Goal: Information Seeking & Learning: Learn about a topic

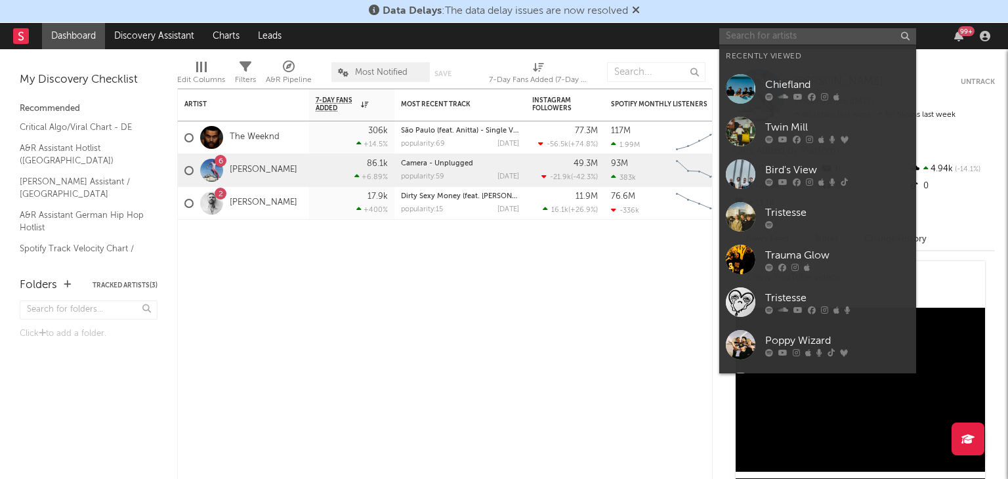
click at [771, 31] on input "text" at bounding box center [817, 36] width 197 height 16
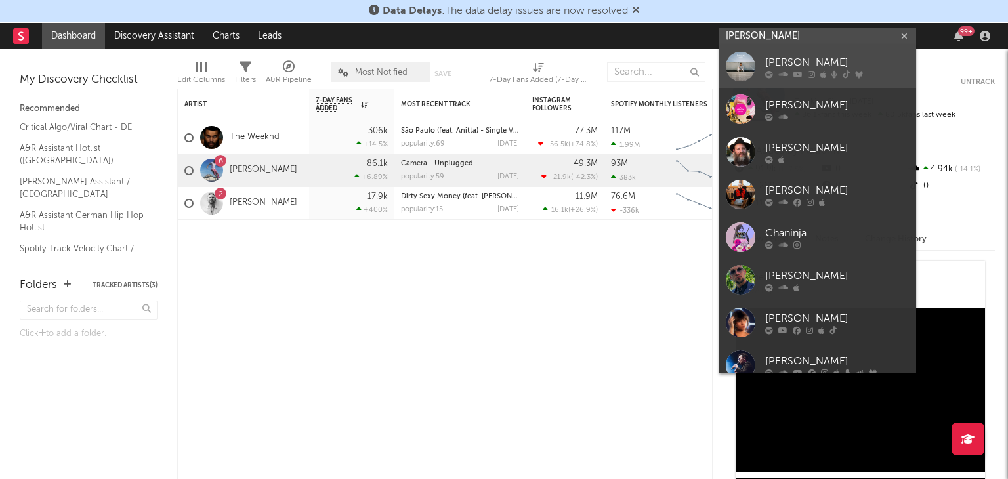
type input "[PERSON_NAME]"
click at [741, 61] on div at bounding box center [741, 67] width 30 height 30
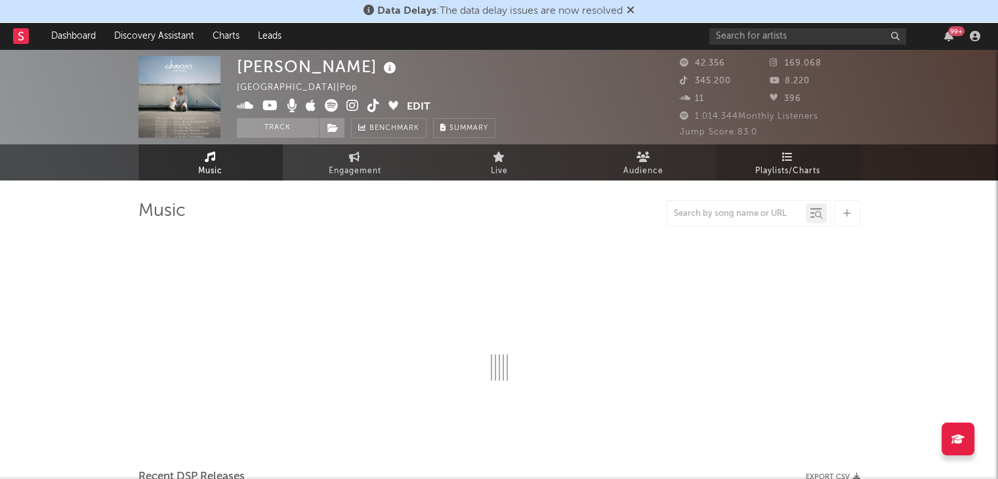
click at [785, 166] on span "Playlists/Charts" at bounding box center [787, 171] width 65 height 16
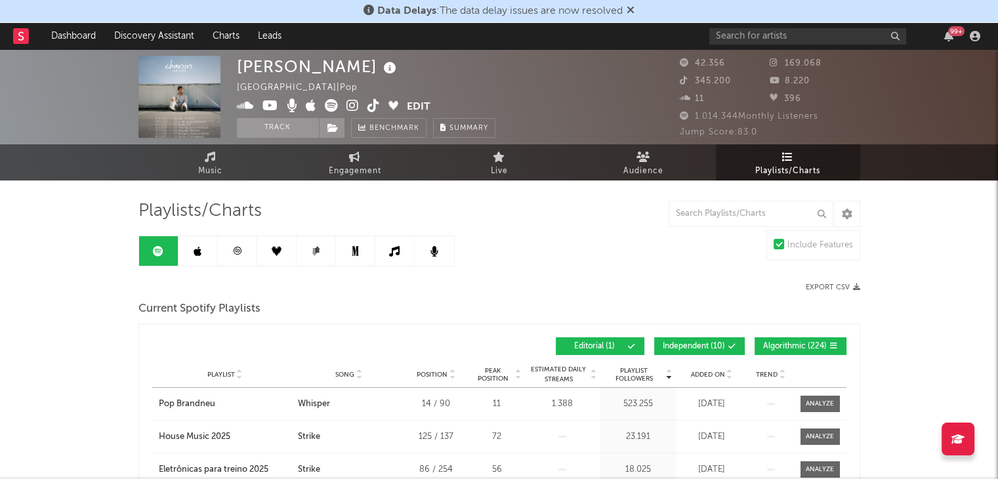
click at [690, 346] on span "Independent ( 10 )" at bounding box center [694, 346] width 62 height 8
click at [784, 347] on span "Algorithmic ( 224 )" at bounding box center [795, 346] width 64 height 8
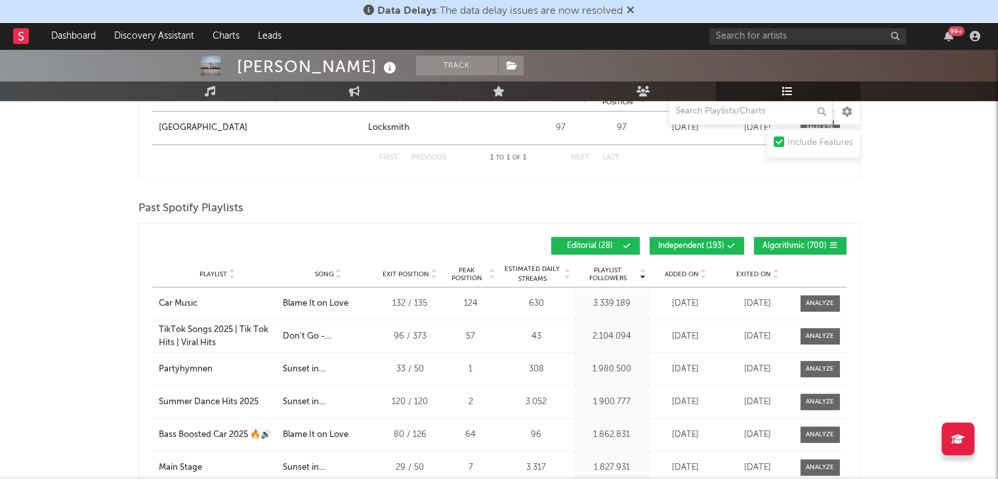
scroll to position [656, 0]
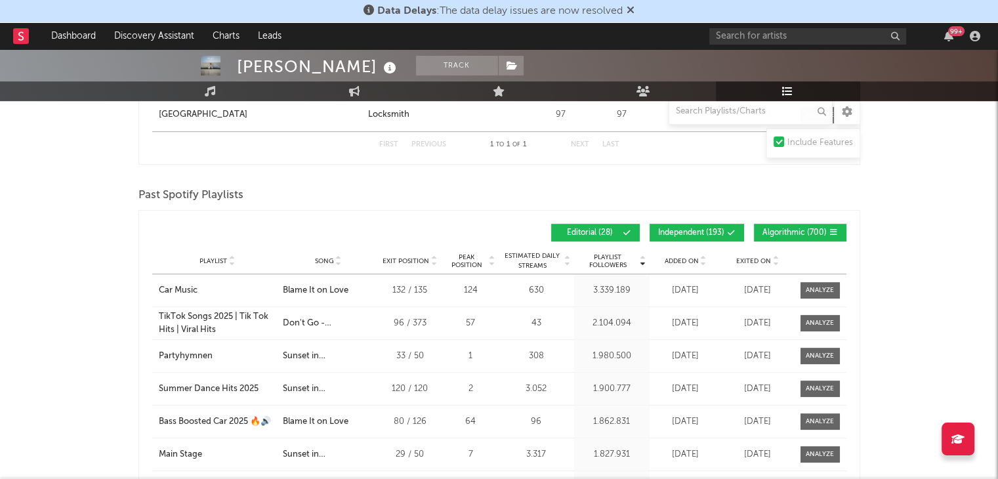
click at [701, 232] on span "Independent ( 193 )" at bounding box center [691, 233] width 66 height 8
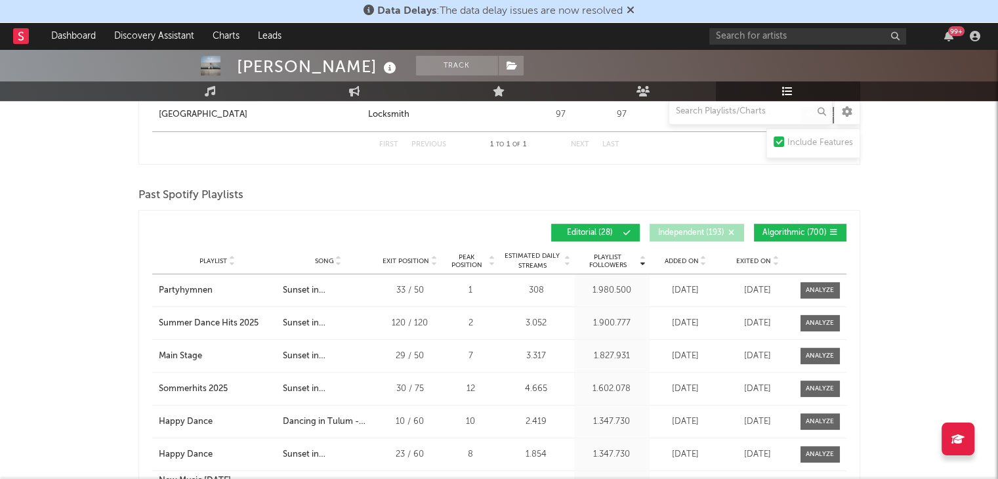
click at [777, 232] on span "Algorithmic ( 700 )" at bounding box center [794, 233] width 64 height 8
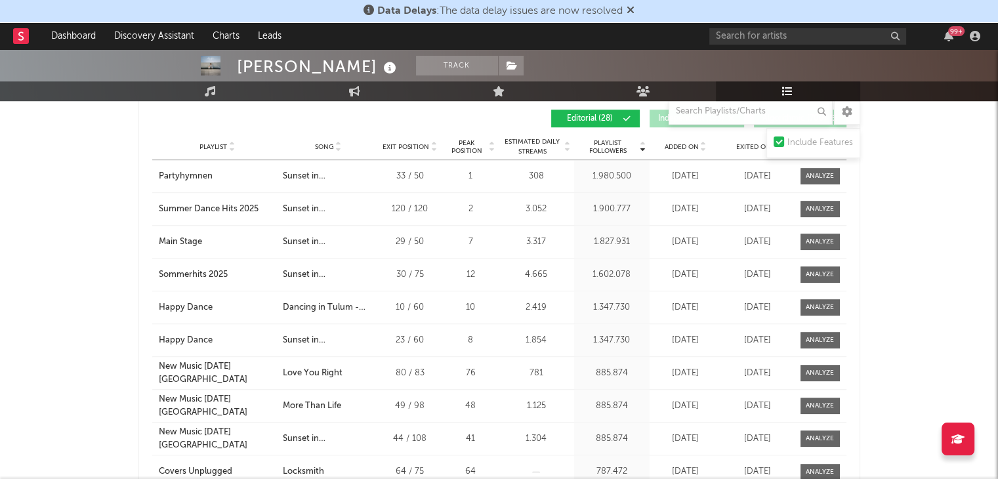
scroll to position [722, 0]
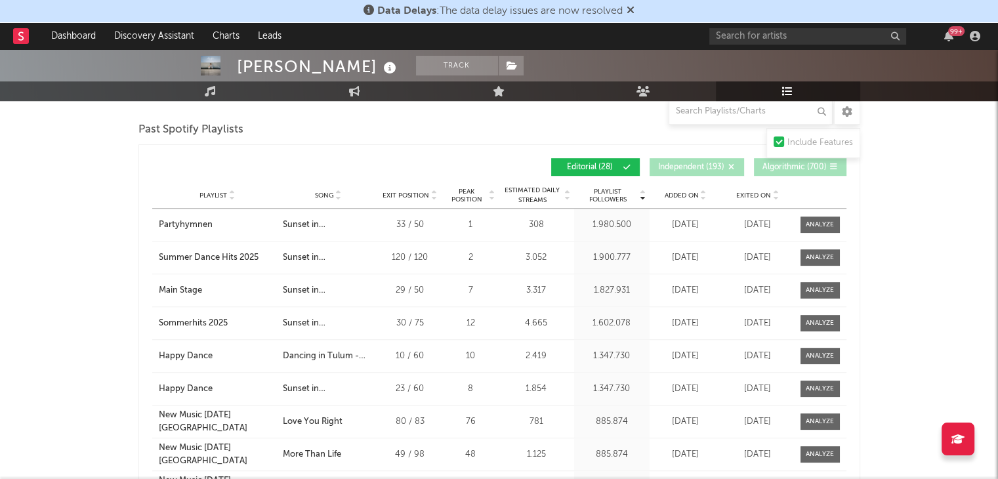
click at [323, 194] on span "Song" at bounding box center [324, 196] width 19 height 8
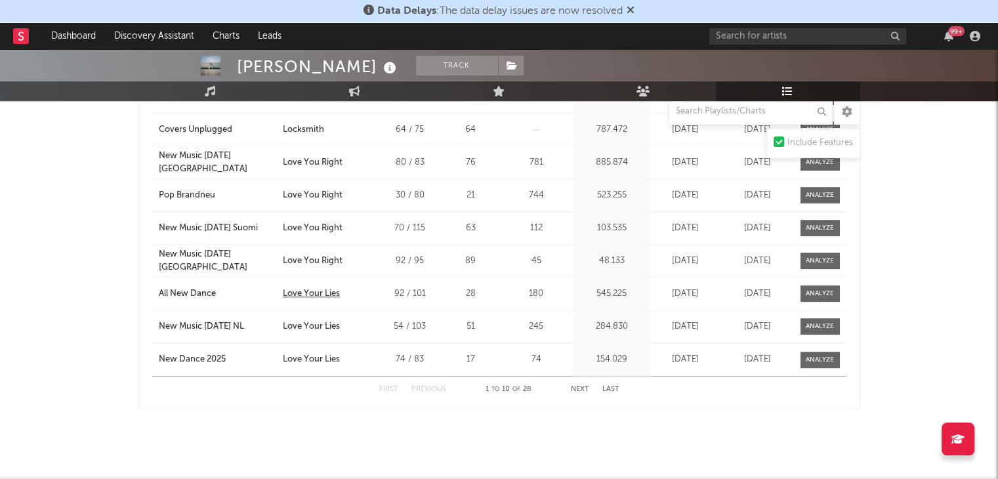
scroll to position [890, 0]
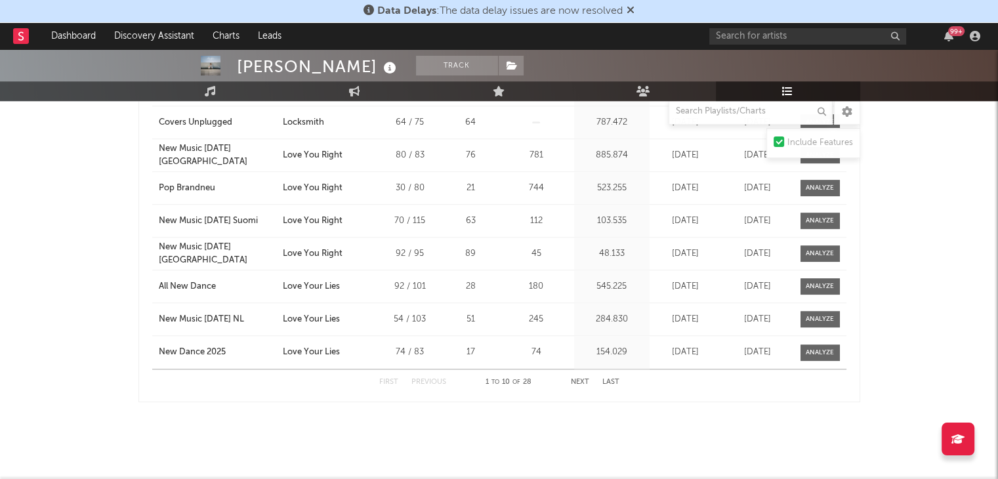
click at [583, 379] on button "Next" at bounding box center [580, 382] width 18 height 7
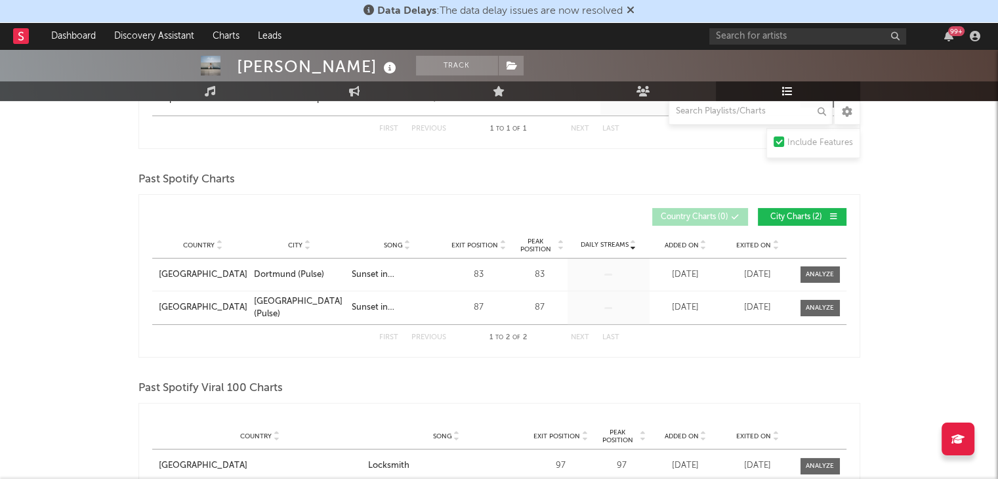
scroll to position [168, 0]
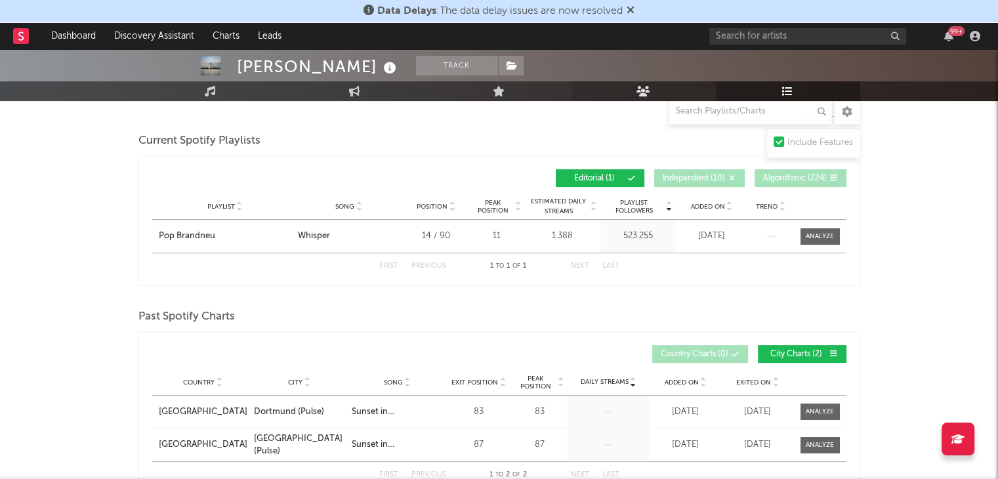
click at [627, 90] on link "Audience" at bounding box center [643, 91] width 144 height 20
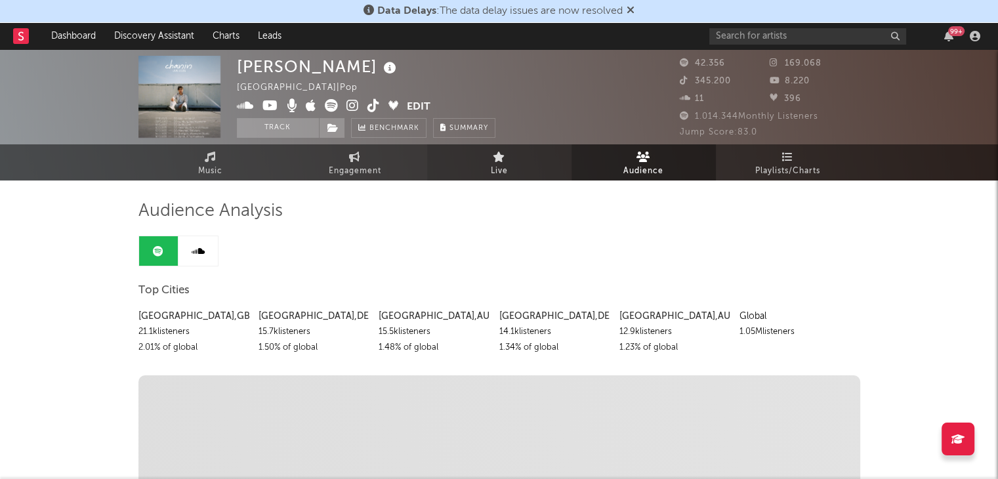
click at [500, 163] on span "Live" at bounding box center [499, 171] width 17 height 16
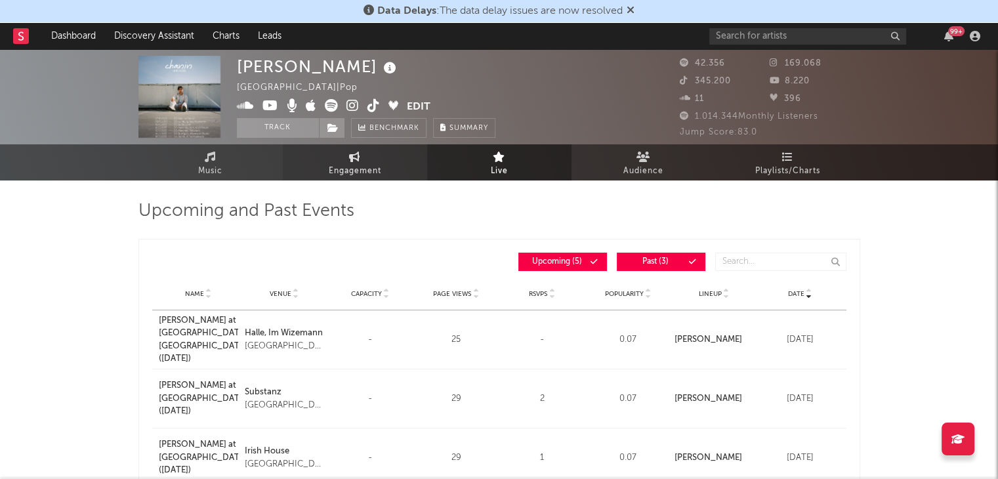
click at [347, 160] on link "Engagement" at bounding box center [355, 162] width 144 height 36
select select "1w"
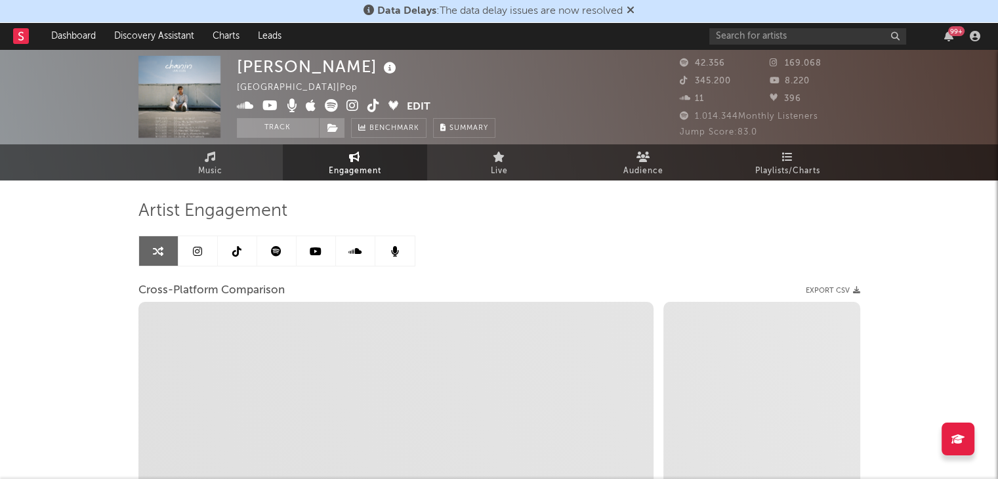
click at [284, 253] on link at bounding box center [276, 251] width 39 height 30
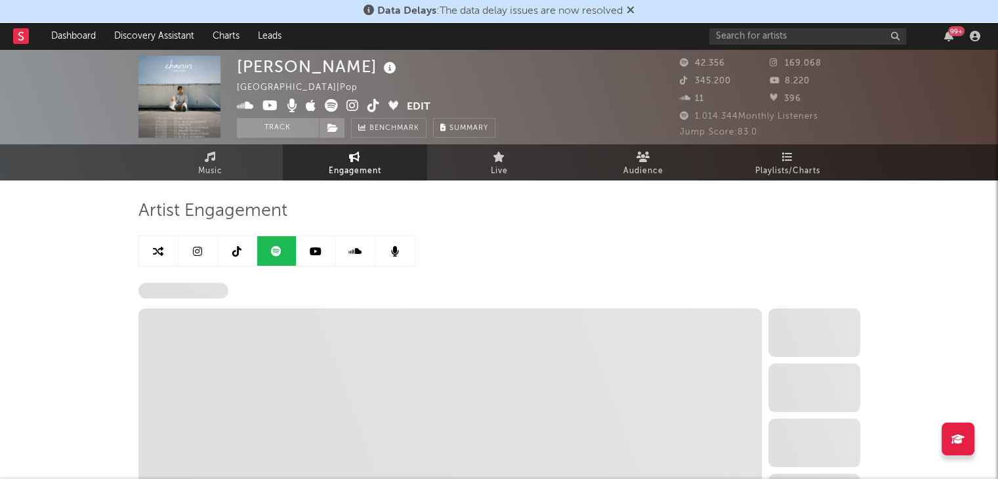
select select "6m"
select select "1w"
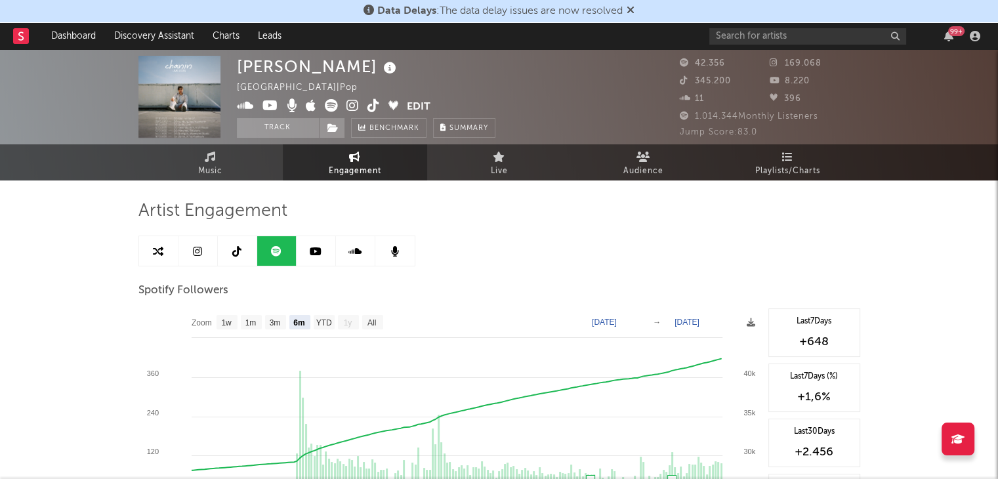
click at [199, 249] on icon at bounding box center [197, 251] width 9 height 10
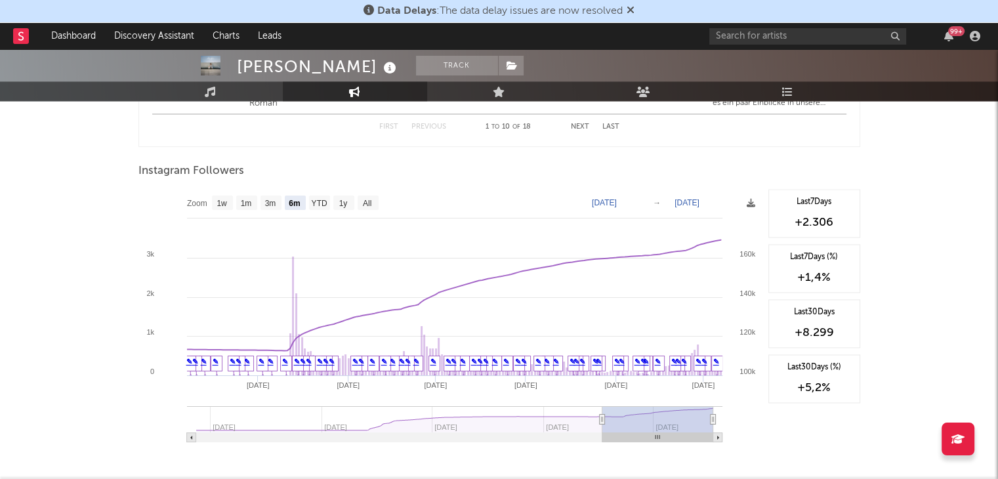
scroll to position [2034, 0]
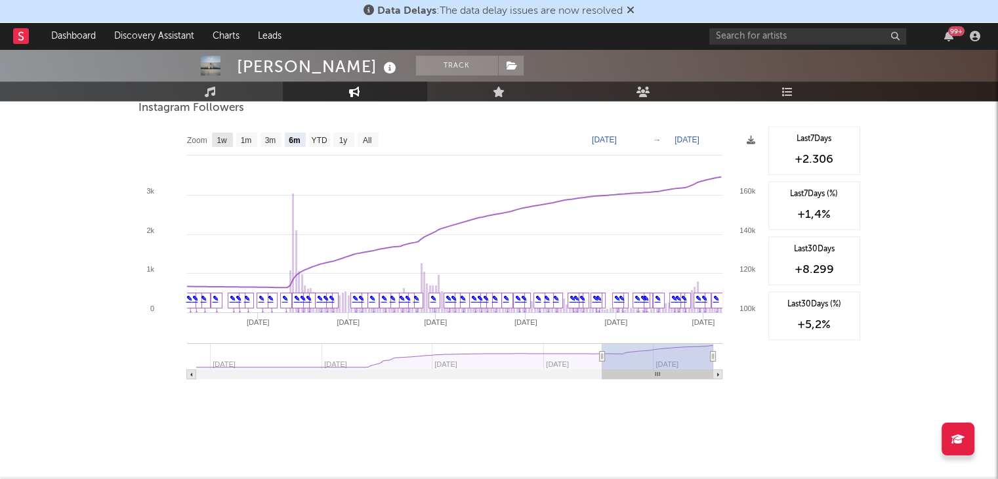
click at [227, 139] on text "1w" at bounding box center [221, 140] width 10 height 9
select select "1w"
type input "[DATE]"
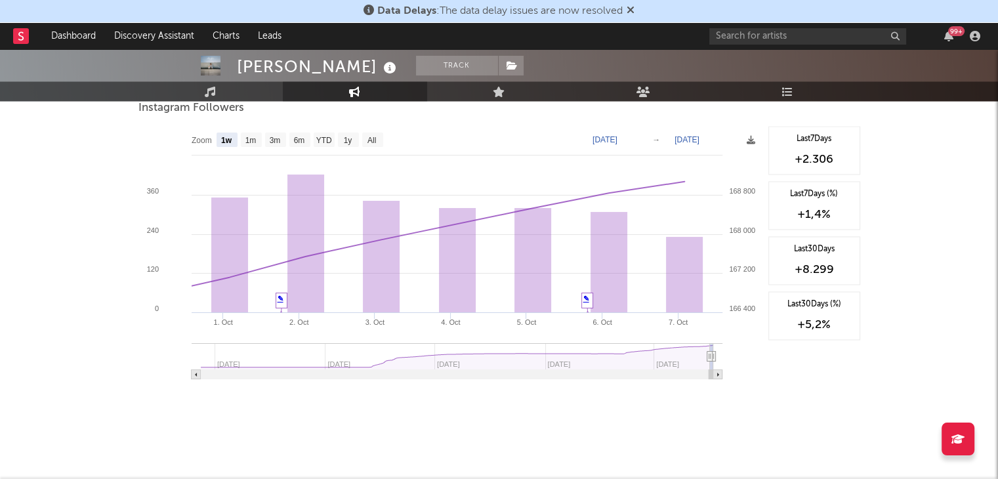
click at [791, 44] on div at bounding box center [807, 36] width 197 height 16
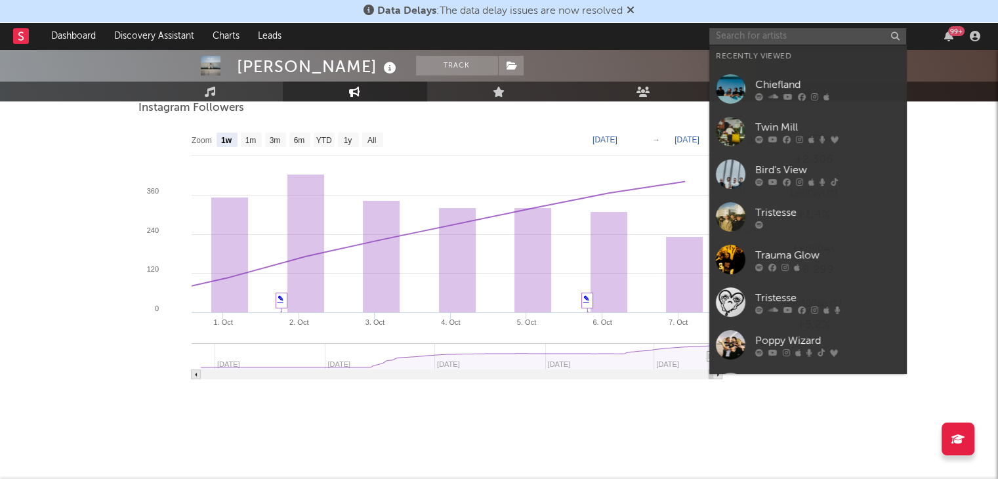
click at [789, 34] on input "text" at bounding box center [807, 36] width 197 height 16
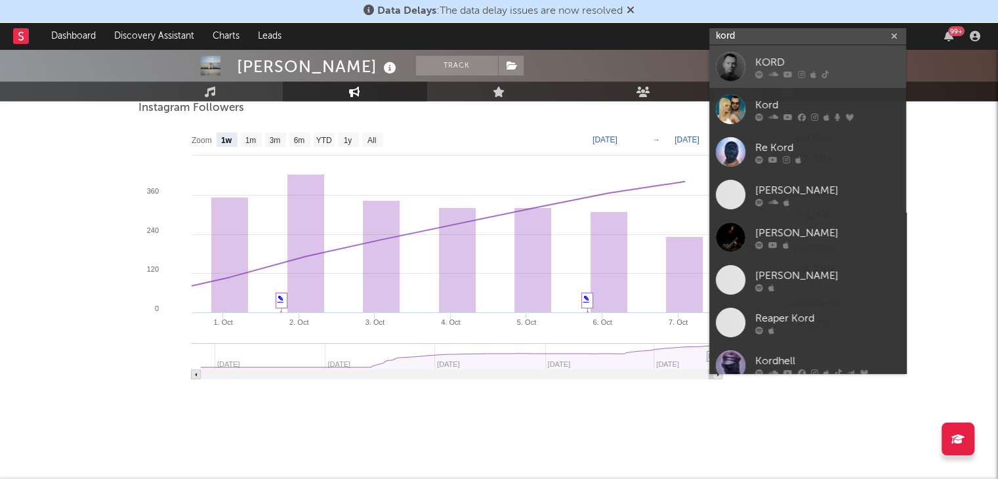
type input "kord"
click at [771, 56] on div "KORD" at bounding box center [827, 62] width 144 height 16
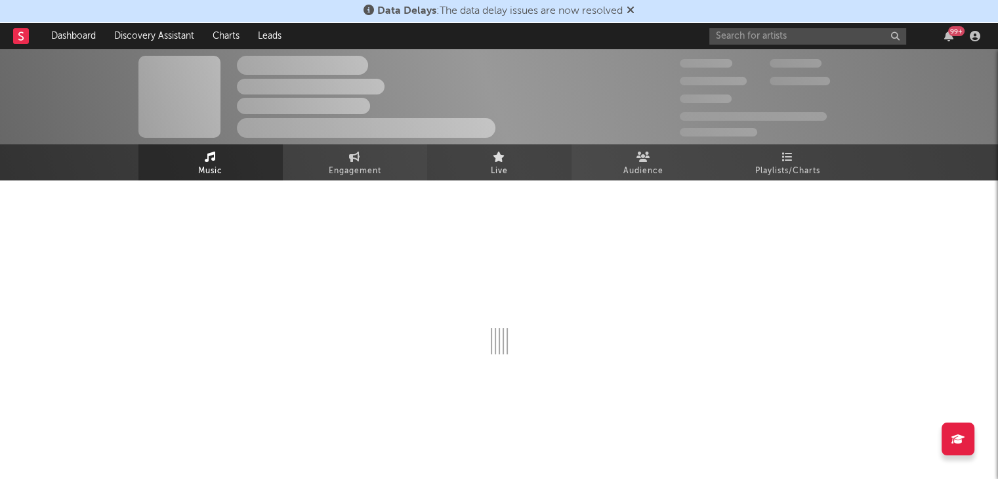
select select "6m"
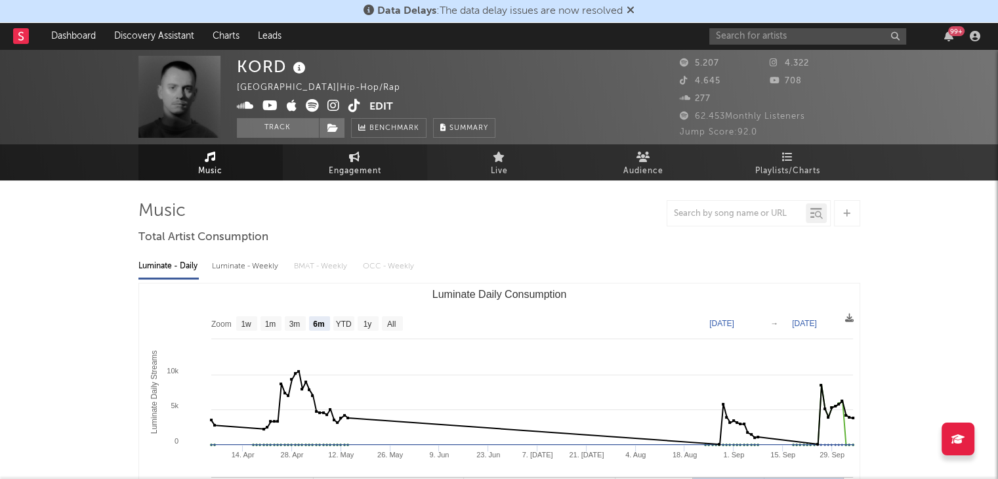
click at [352, 164] on span "Engagement" at bounding box center [355, 171] width 52 height 16
select select "1w"
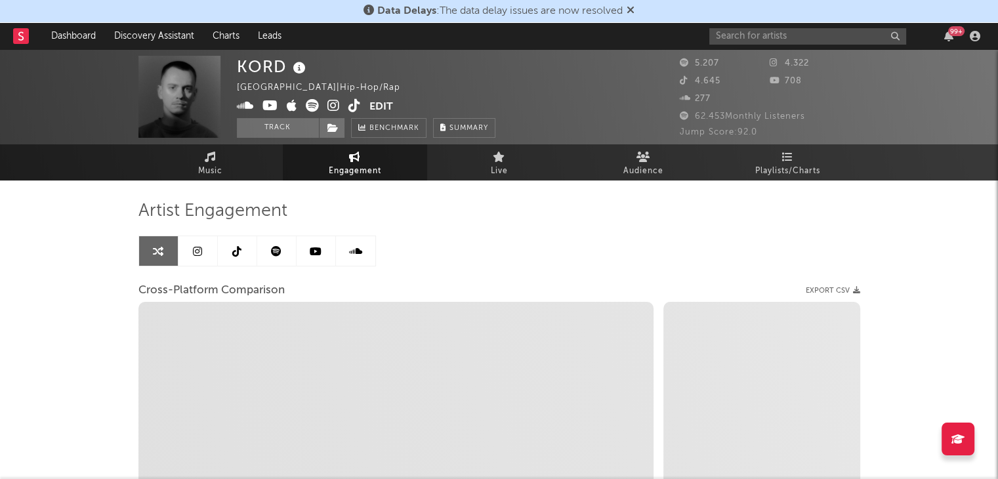
click at [191, 249] on link at bounding box center [197, 251] width 39 height 30
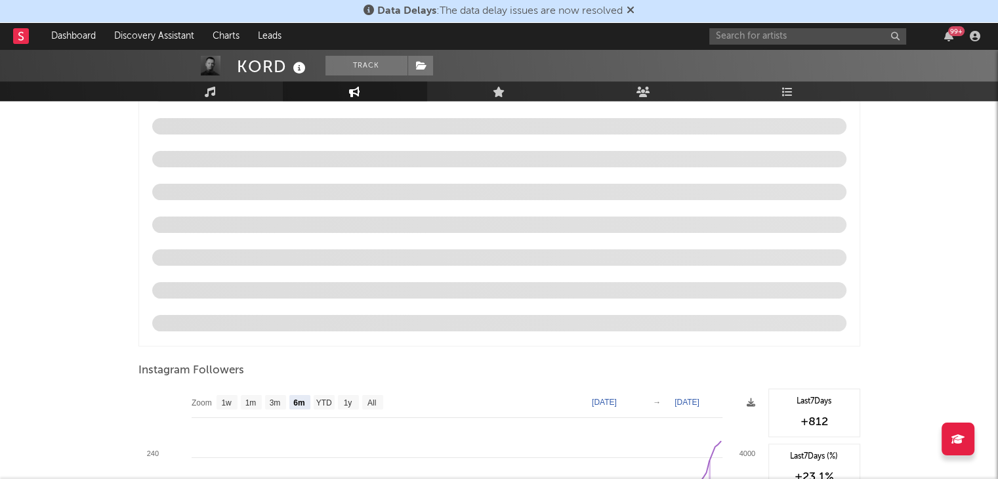
scroll to position [1378, 0]
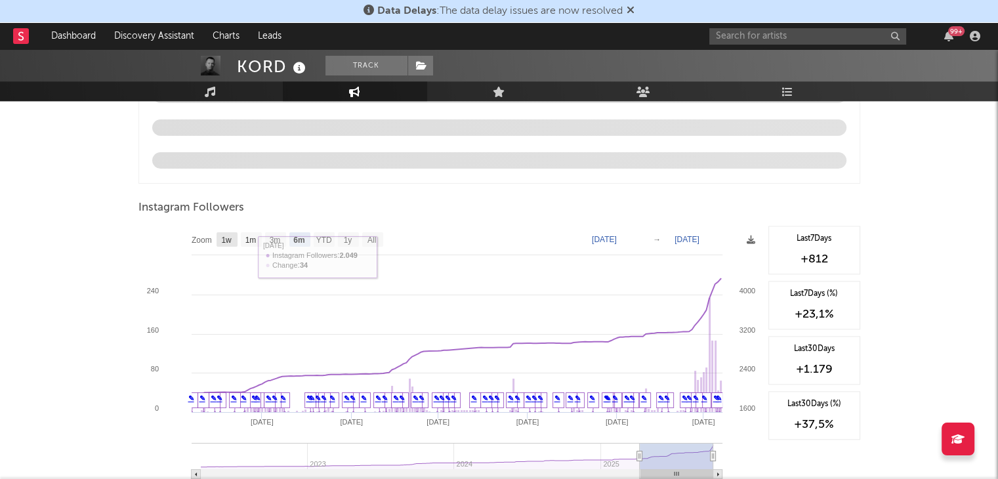
click at [224, 239] on text "1w" at bounding box center [226, 240] width 10 height 9
select select "1w"
type input "[DATE]"
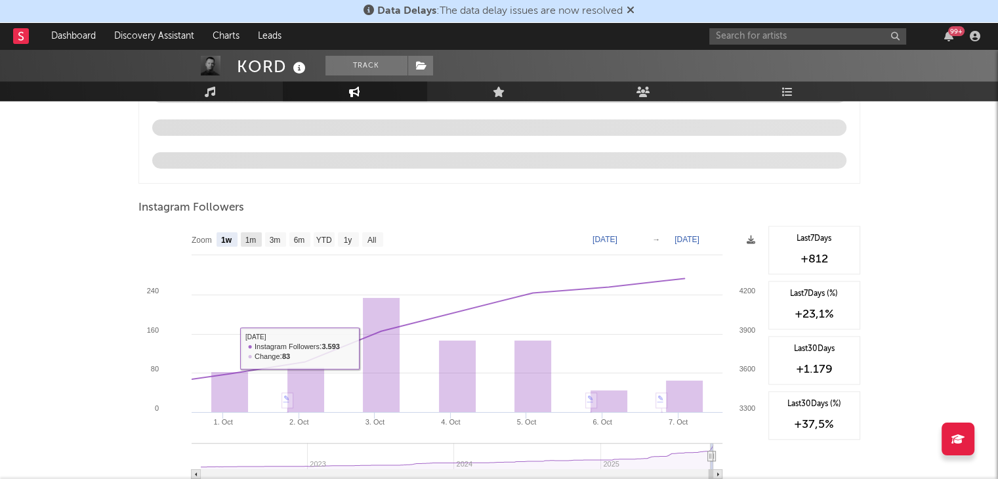
click at [254, 237] on text "1m" at bounding box center [250, 240] width 11 height 9
select select "1m"
type input "[DATE]"
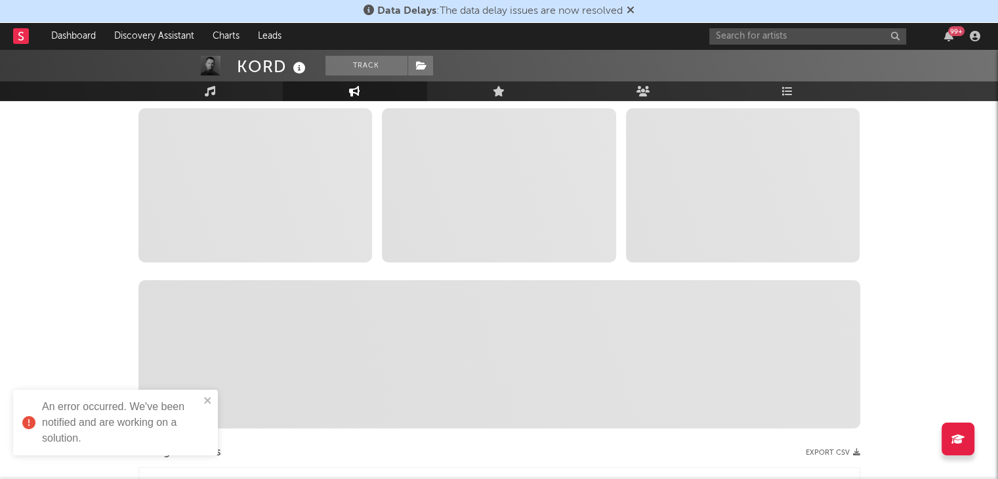
scroll to position [0, 0]
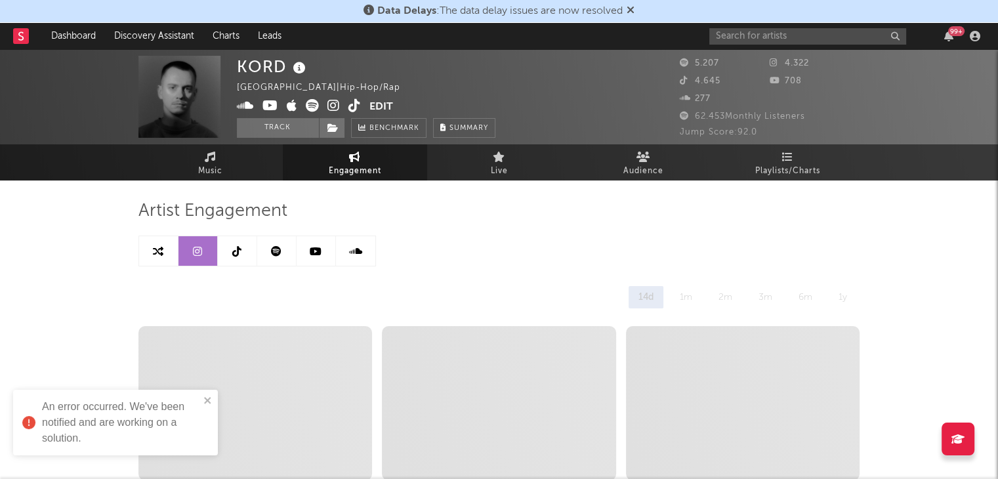
click at [283, 255] on link at bounding box center [276, 251] width 39 height 30
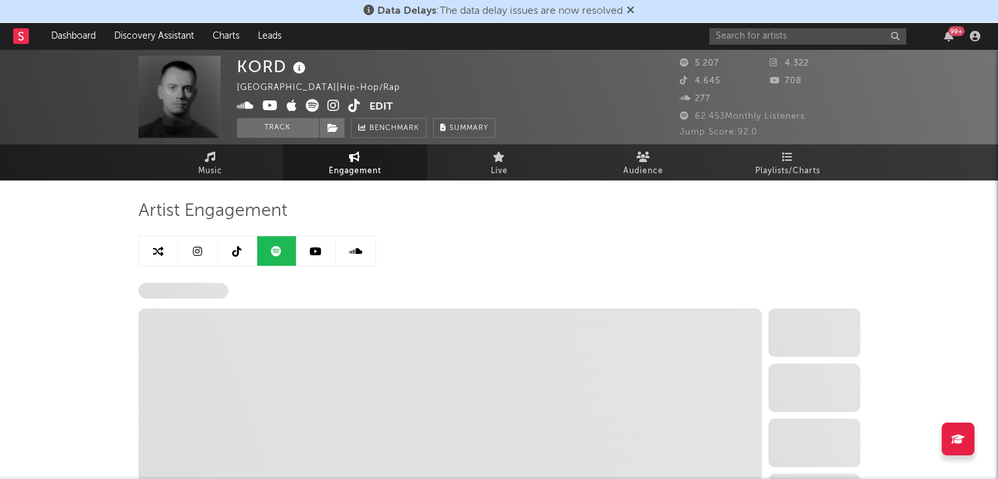
select select "6m"
select select "1w"
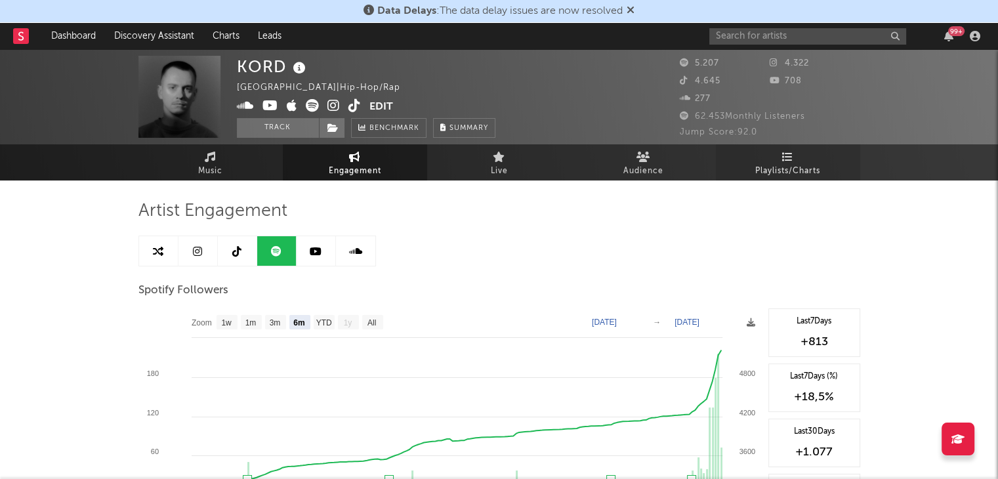
click at [808, 172] on span "Playlists/Charts" at bounding box center [787, 171] width 65 height 16
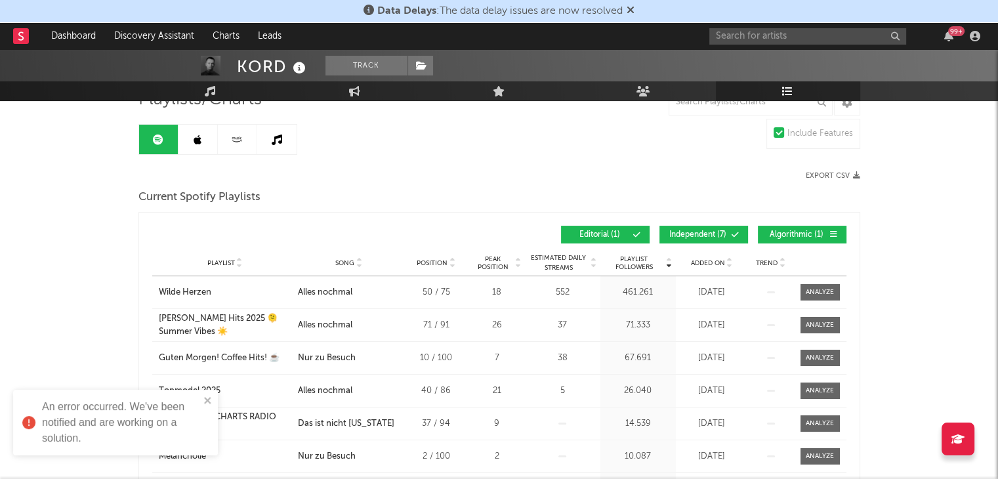
scroll to position [131, 0]
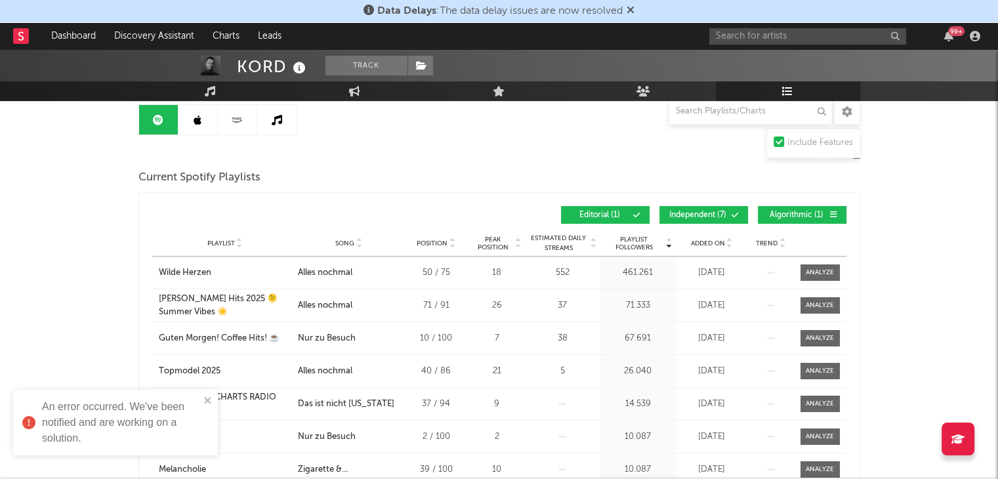
click at [701, 211] on span "Independent ( 7 )" at bounding box center [698, 215] width 60 height 8
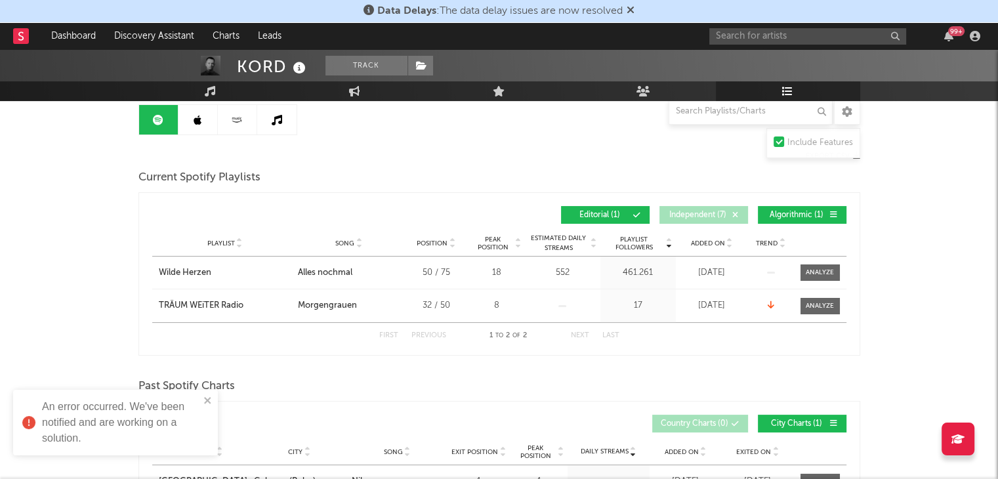
click at [781, 209] on button "Algorithmic ( 1 )" at bounding box center [802, 215] width 89 height 18
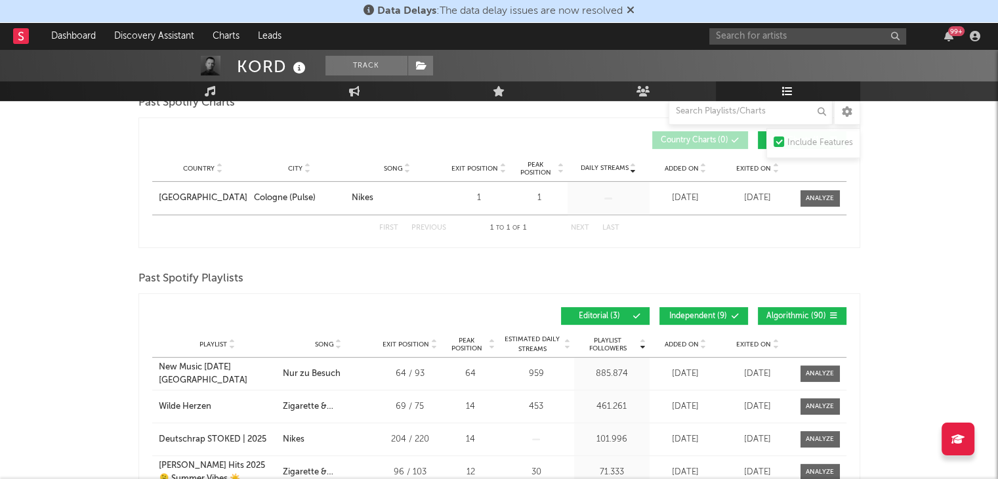
scroll to position [459, 0]
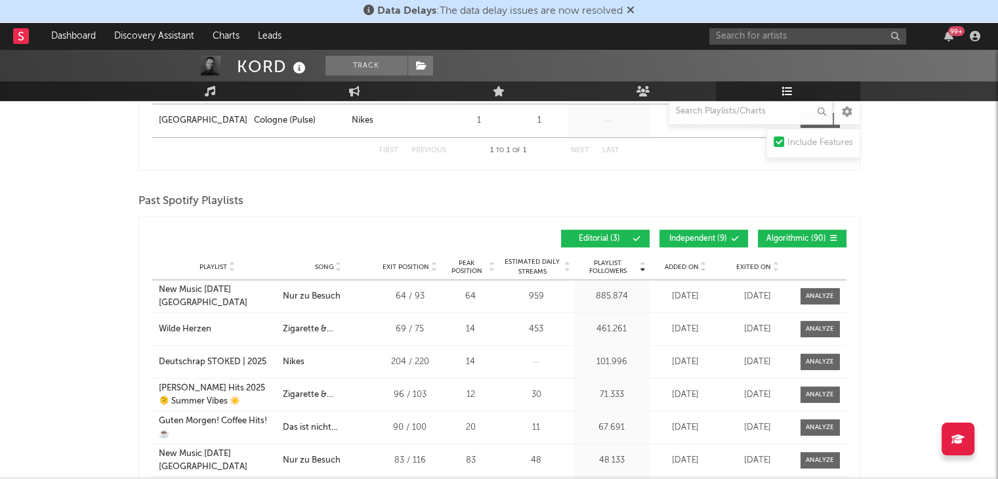
click at [715, 235] on span at bounding box center [716, 239] width 2 height 8
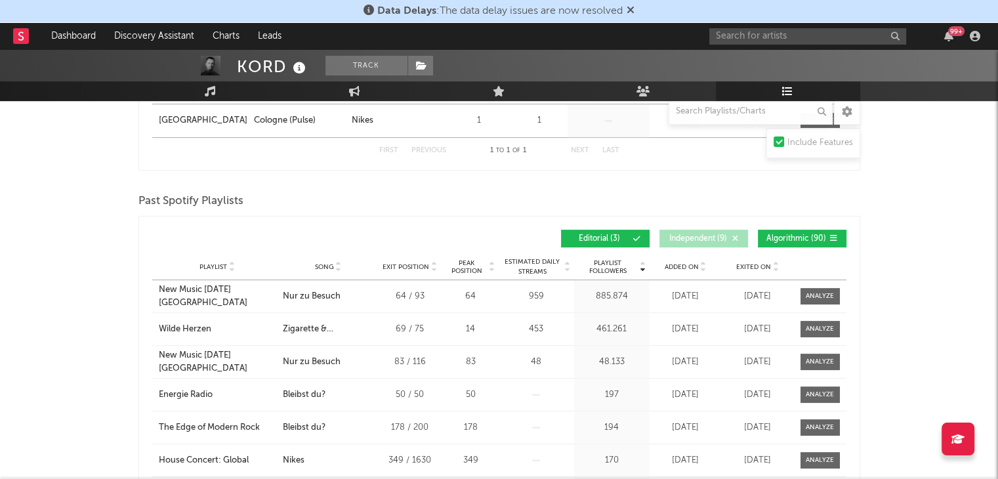
click at [796, 237] on span "Algorithmic ( 90 )" at bounding box center [796, 239] width 60 height 8
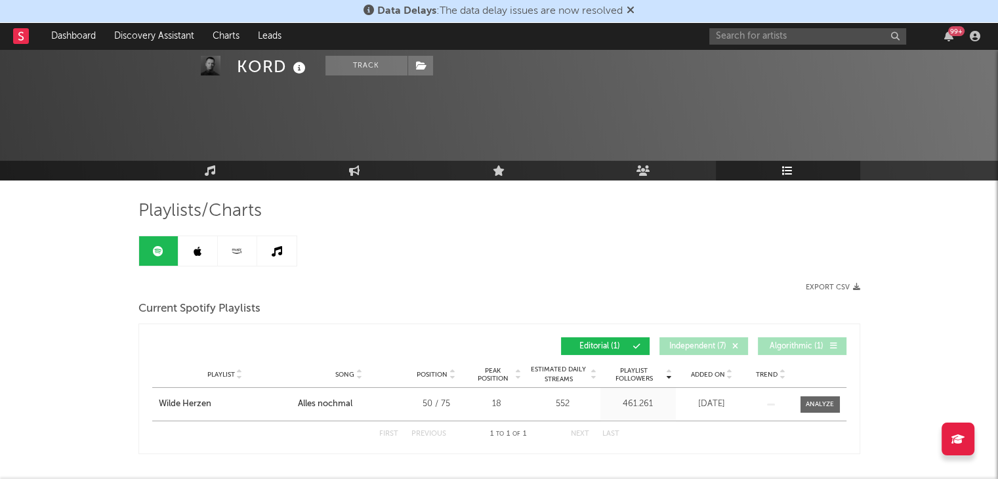
scroll to position [0, 0]
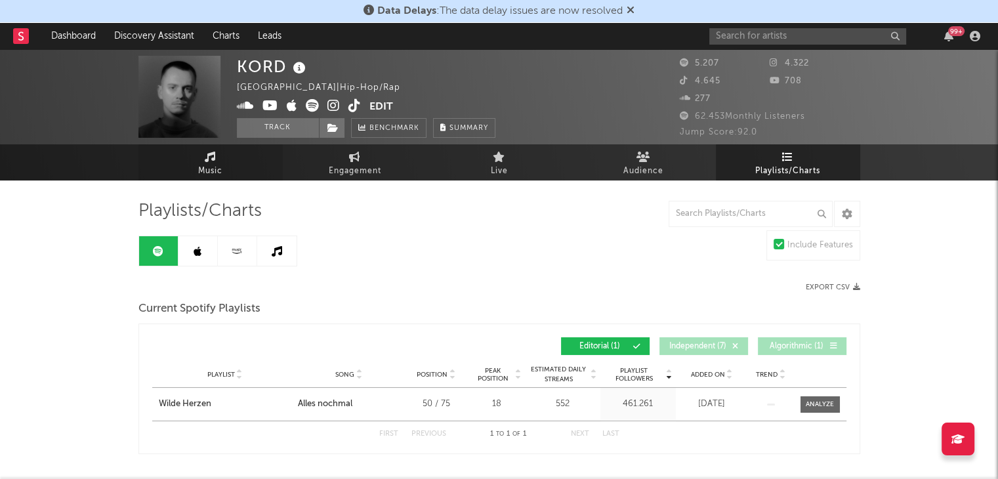
click at [218, 166] on span "Music" at bounding box center [210, 171] width 24 height 16
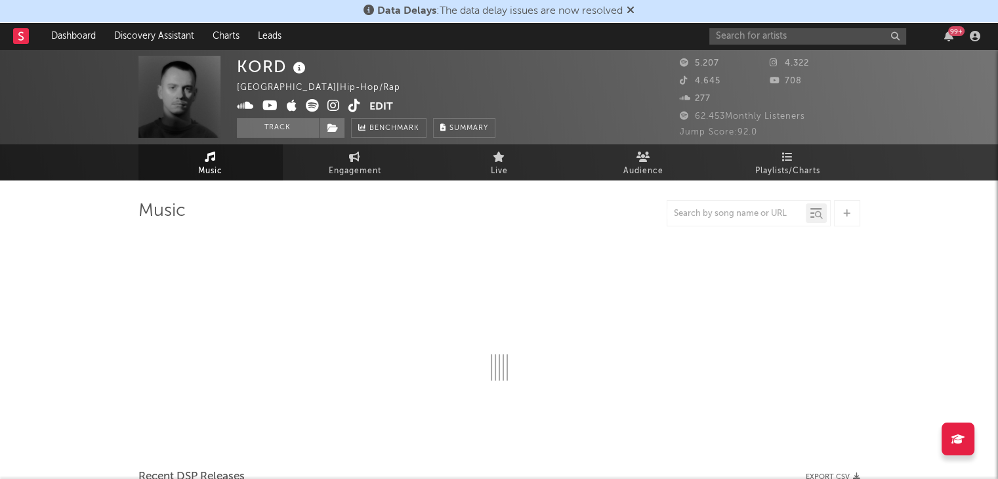
select select "6m"
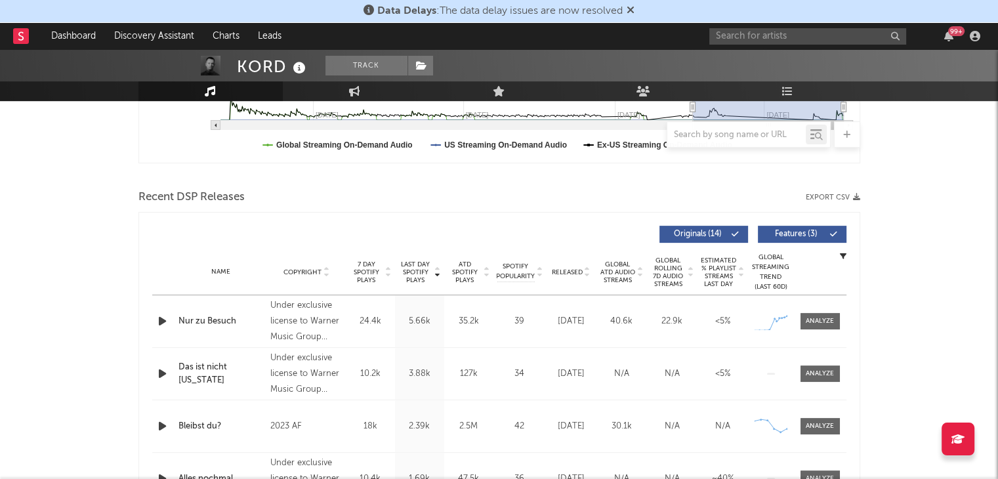
scroll to position [459, 0]
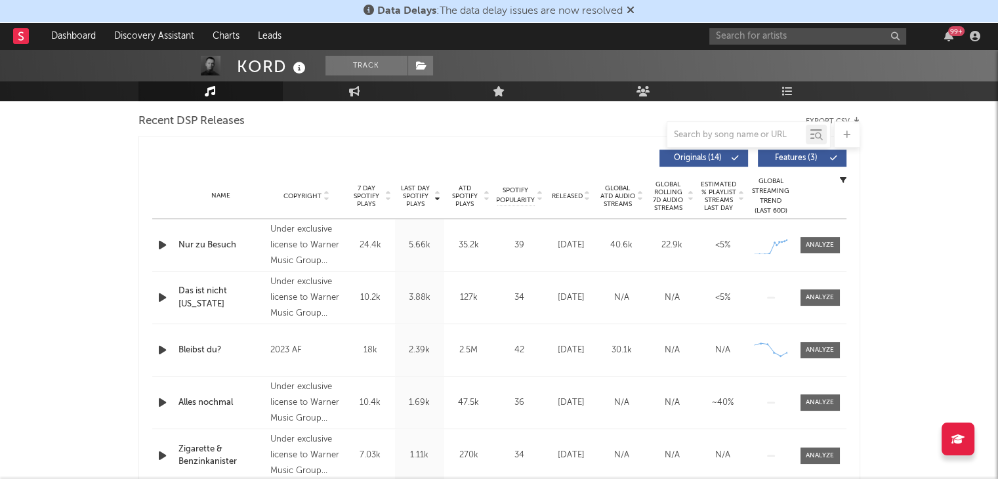
click at [797, 154] on span "Features ( 3 )" at bounding box center [796, 158] width 60 height 8
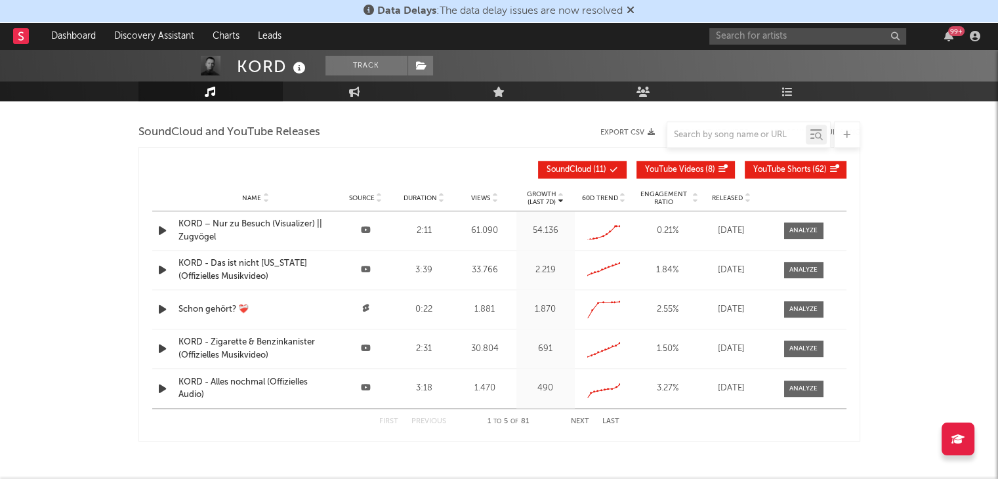
scroll to position [1485, 0]
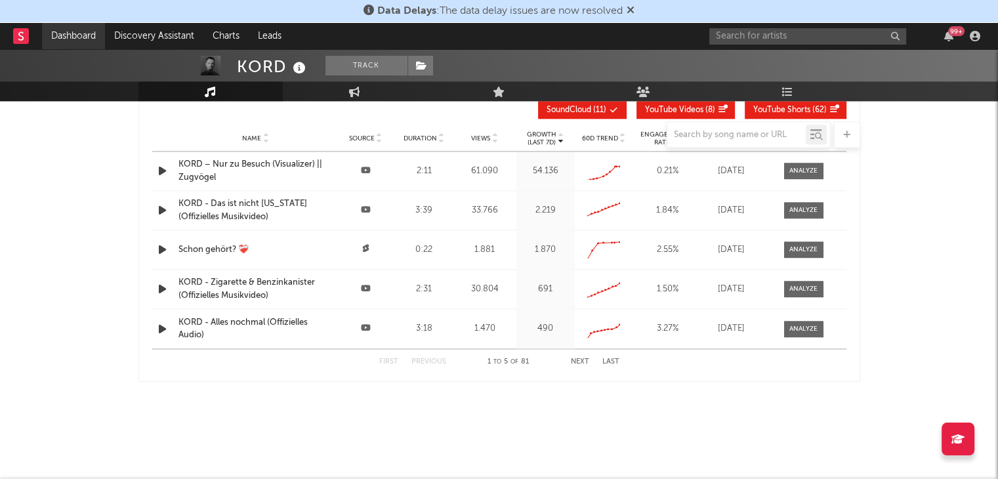
click at [73, 33] on link "Dashboard" at bounding box center [73, 36] width 63 height 26
